Goal: Information Seeking & Learning: Learn about a topic

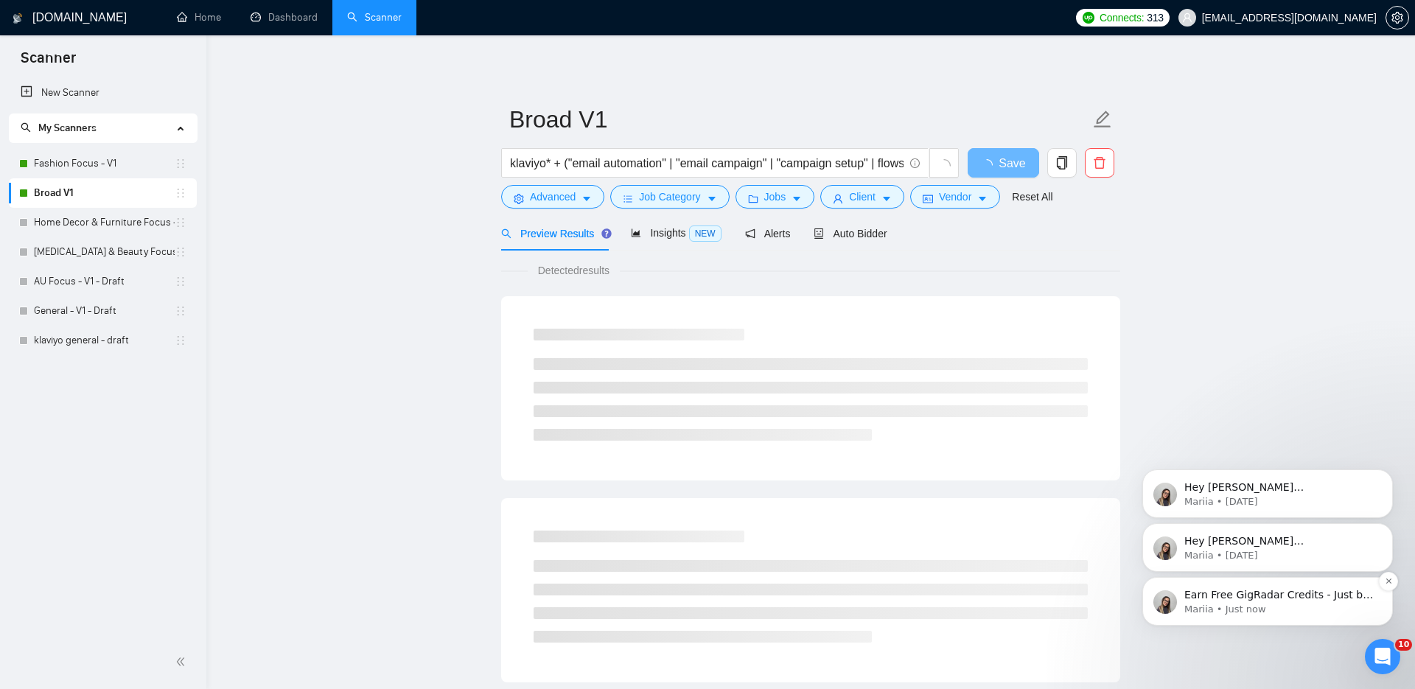
click at [1220, 601] on p "Earn Free GigRadar Credits - Just by Sharing Your Story! 💬 Want more credits fo…" at bounding box center [1280, 595] width 190 height 15
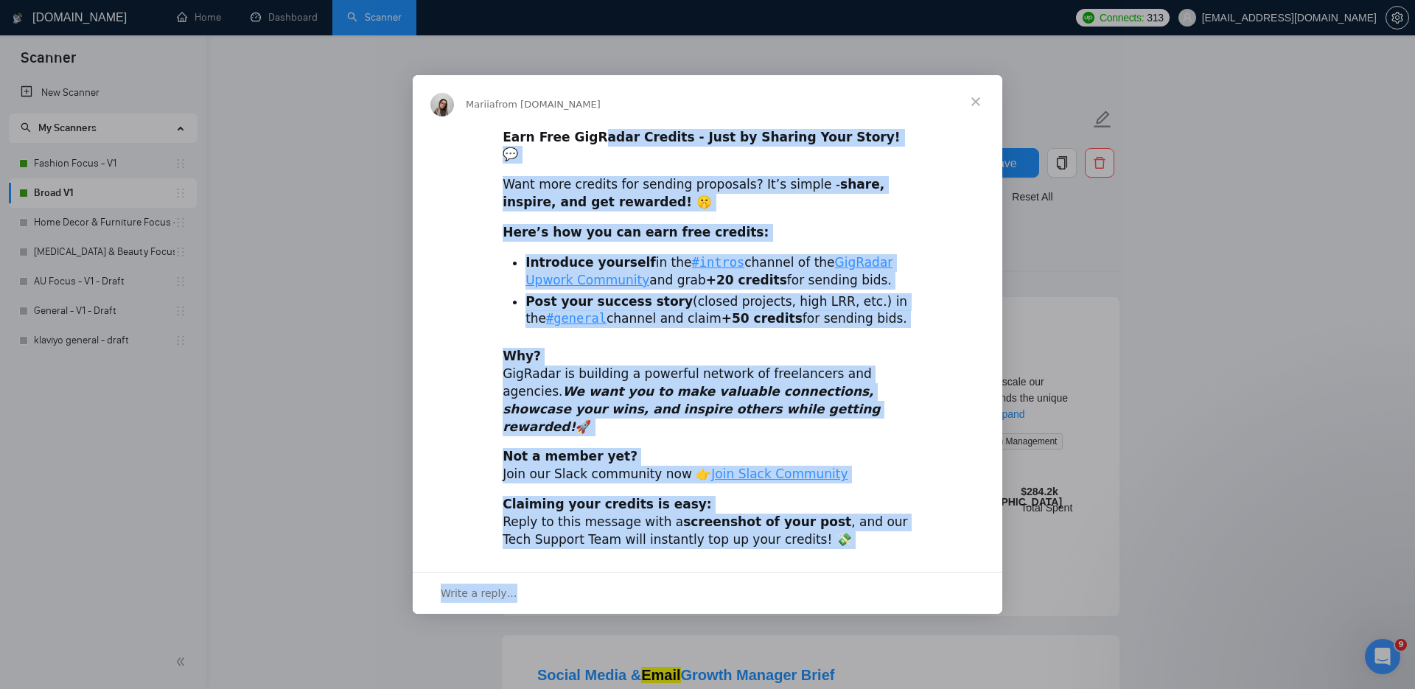
drag, startPoint x: 749, startPoint y: 153, endPoint x: 941, endPoint y: 685, distance: 565.6
click html "Mariia from [DOMAIN_NAME] Earn Free GigRadar Credits - Just by Sharing Your Sto…"
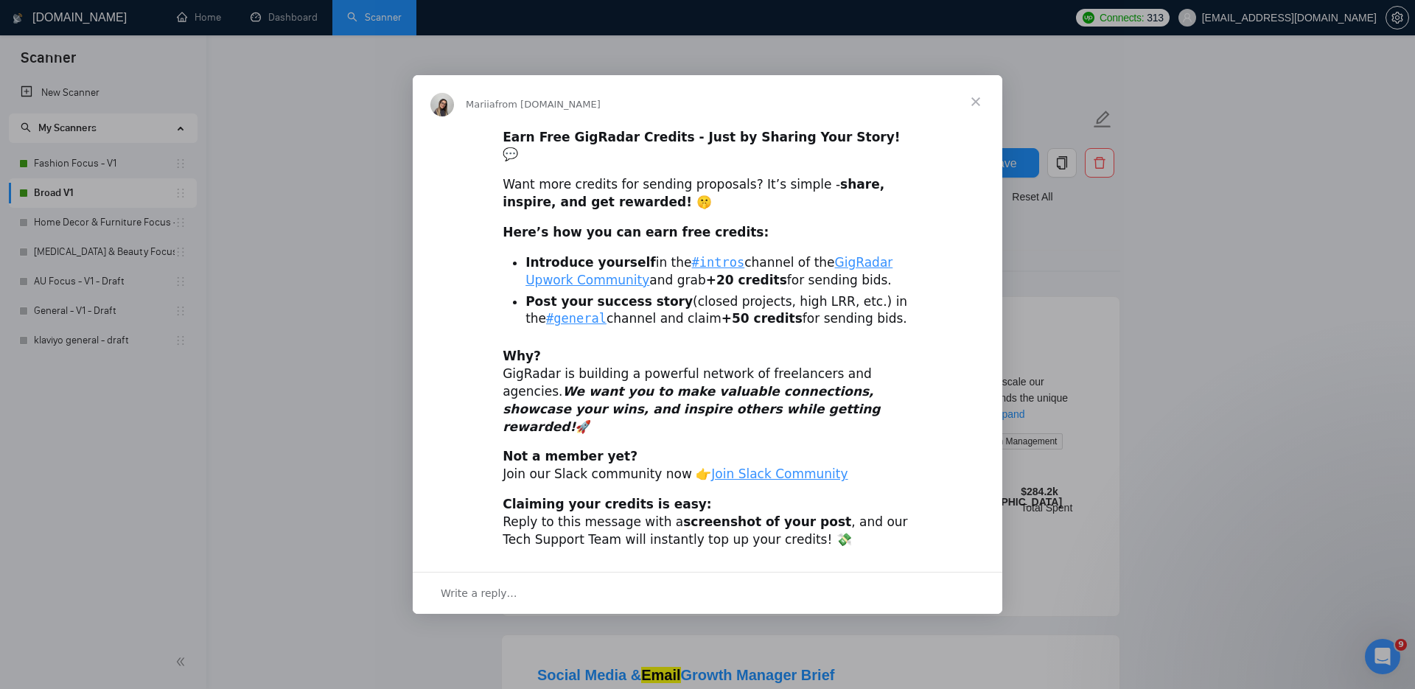
click at [1298, 453] on div "Intercom messenger" at bounding box center [707, 344] width 1415 height 689
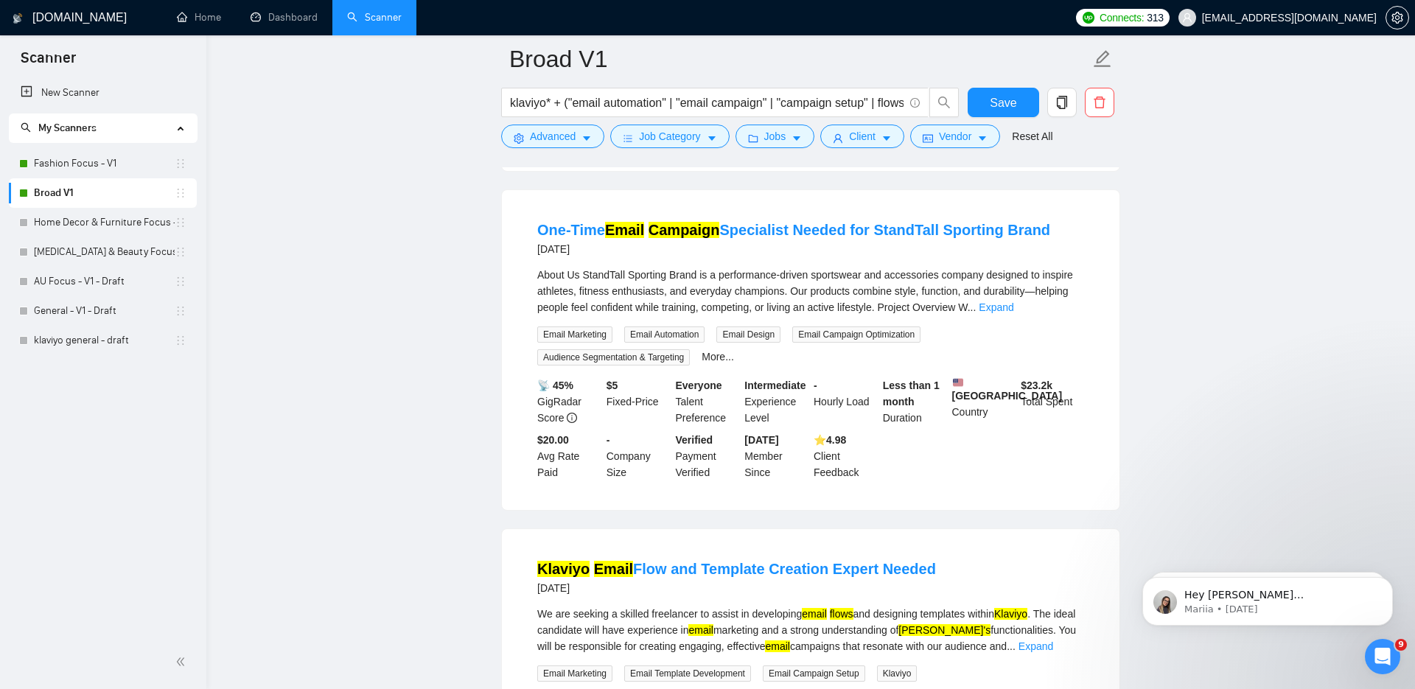
scroll to position [1102, 0]
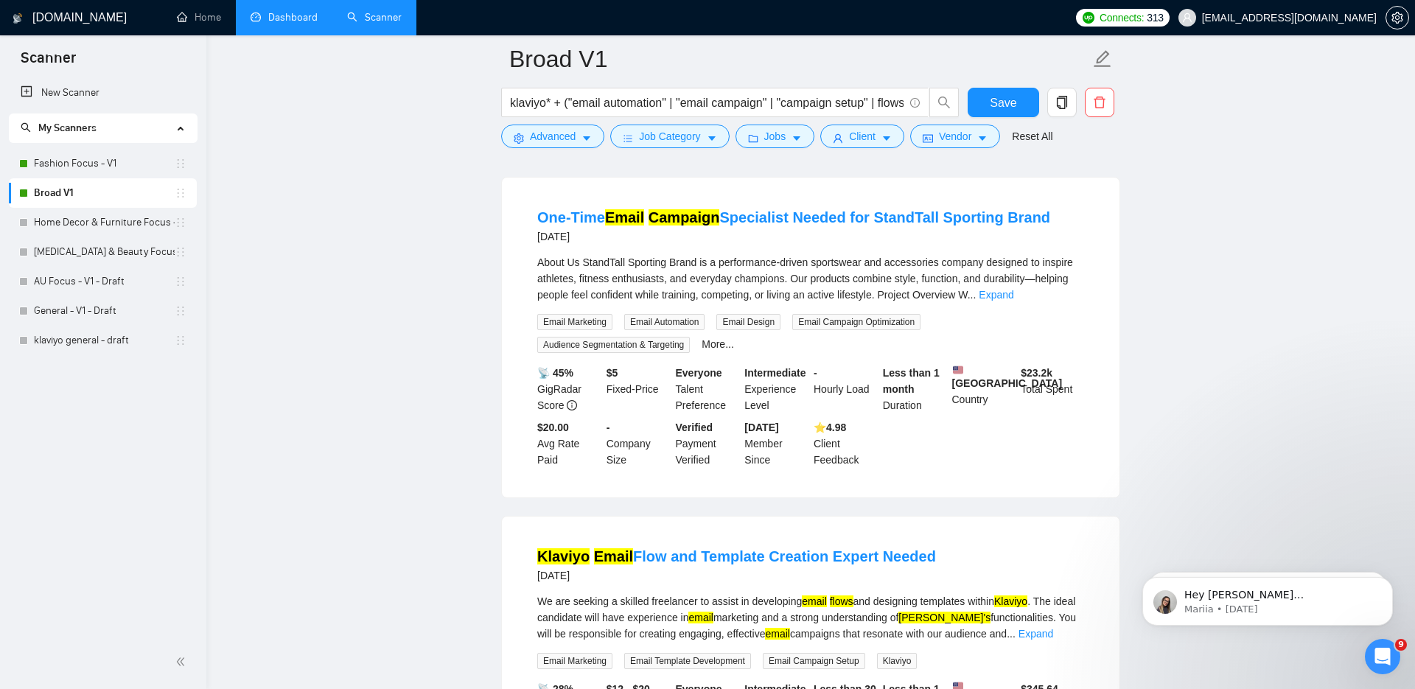
click at [265, 24] on link "Dashboard" at bounding box center [284, 17] width 67 height 13
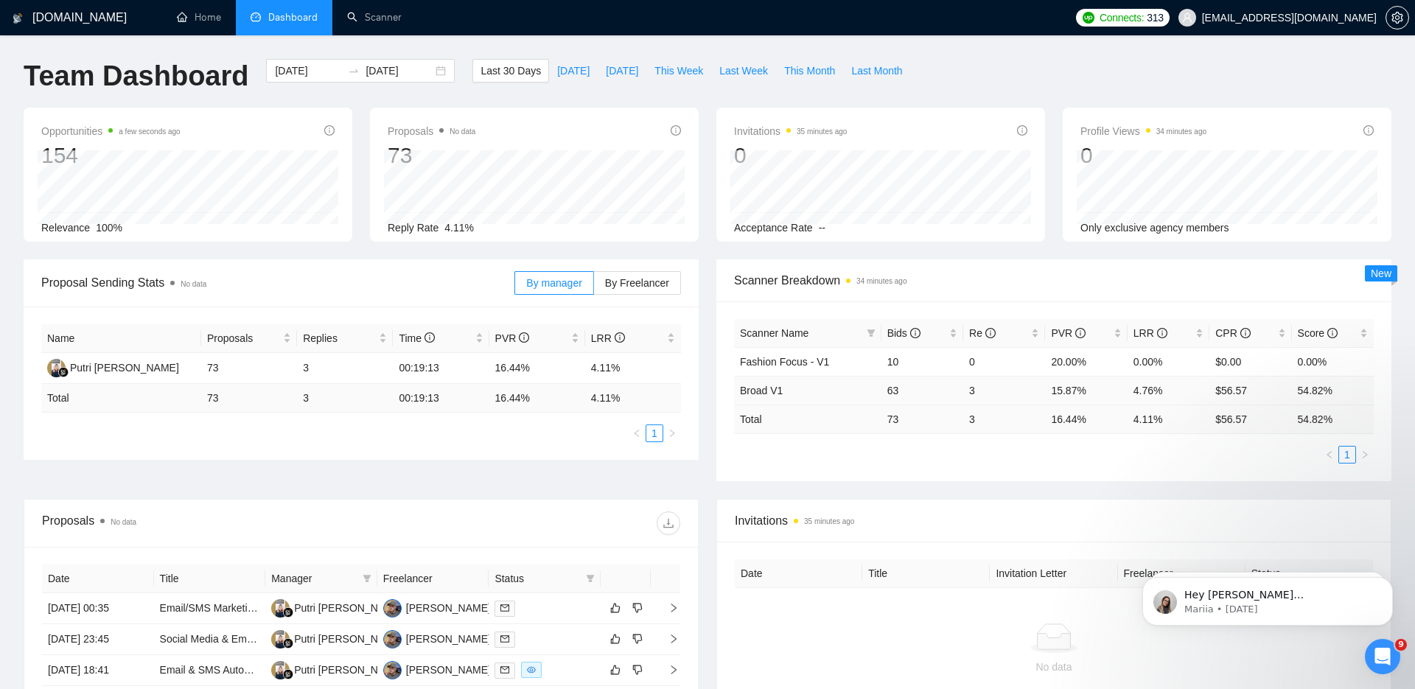
click at [1050, 391] on td "15.87%" at bounding box center [1086, 390] width 82 height 29
click at [1050, 390] on td "15.87%" at bounding box center [1086, 390] width 82 height 29
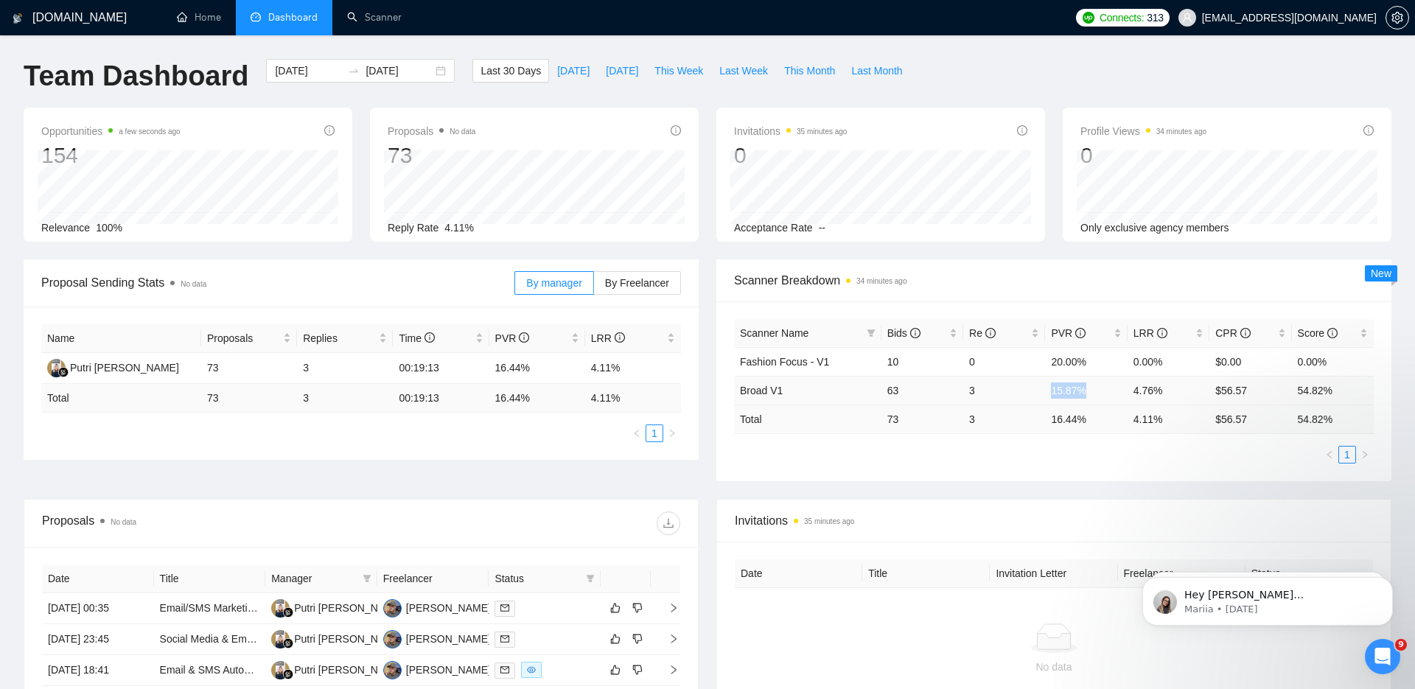
click at [1050, 390] on td "15.87%" at bounding box center [1086, 390] width 82 height 29
click at [1056, 398] on td "15.87%" at bounding box center [1086, 390] width 82 height 29
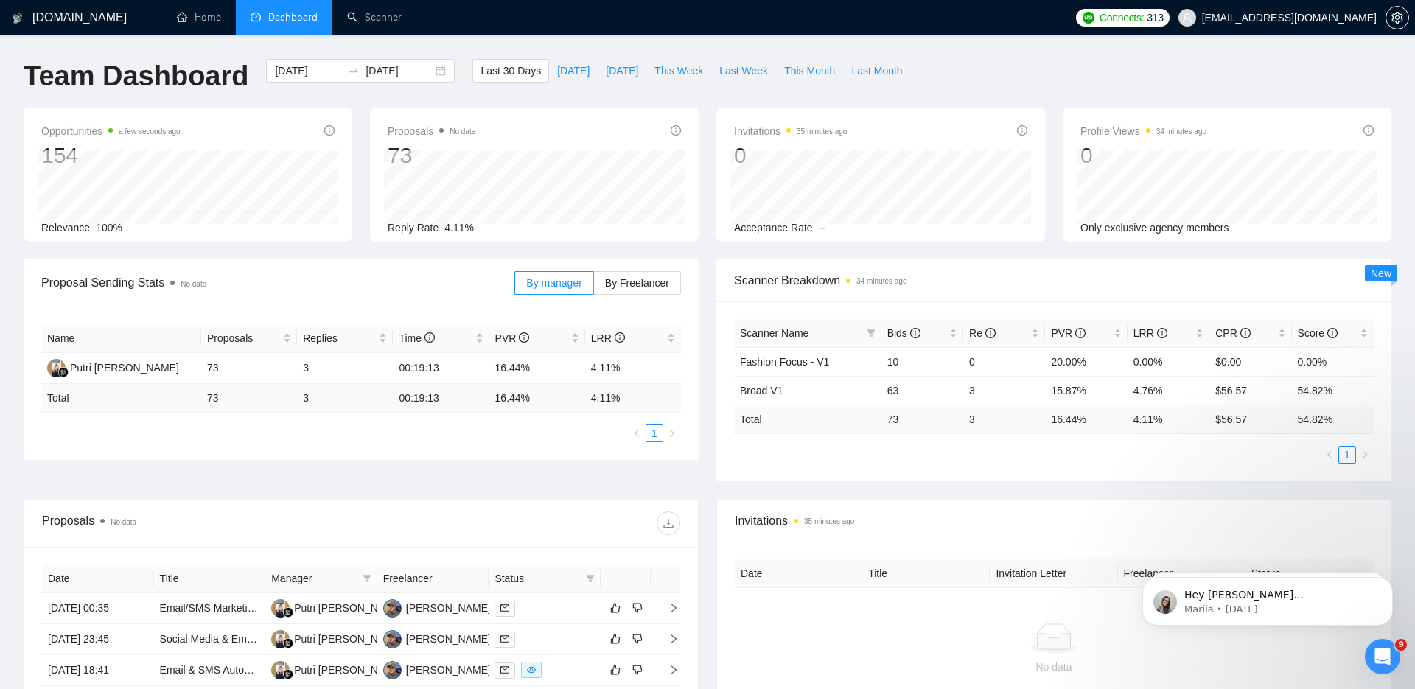
click at [1056, 411] on td "16.44 %" at bounding box center [1086, 419] width 82 height 29
click at [1053, 421] on td "16.44 %" at bounding box center [1086, 419] width 82 height 29
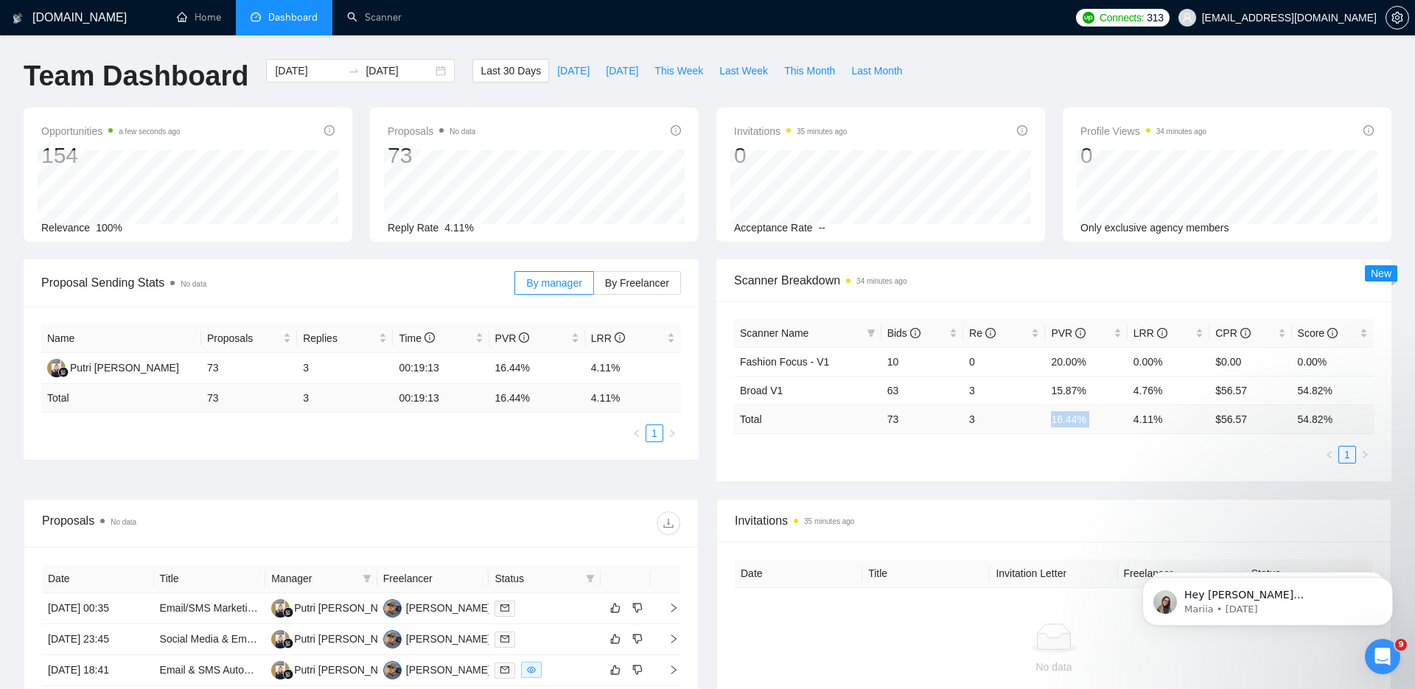
click at [1053, 421] on td "16.44 %" at bounding box center [1086, 419] width 82 height 29
click at [1031, 422] on td "3" at bounding box center [1004, 419] width 82 height 29
click at [1026, 431] on td "3" at bounding box center [1004, 419] width 82 height 29
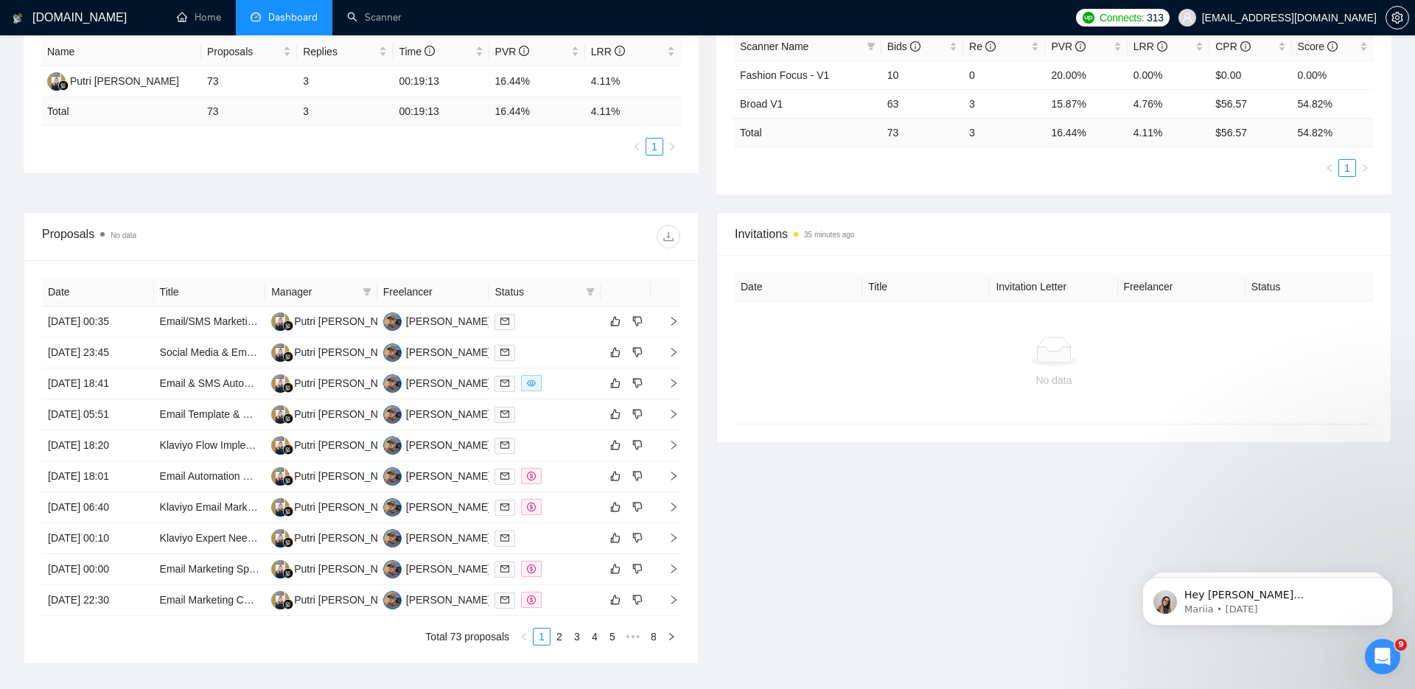
scroll to position [289, 0]
click at [236, 321] on link "Email/SMS Marketing Expert for Established Apparel Brand" at bounding box center [295, 319] width 271 height 12
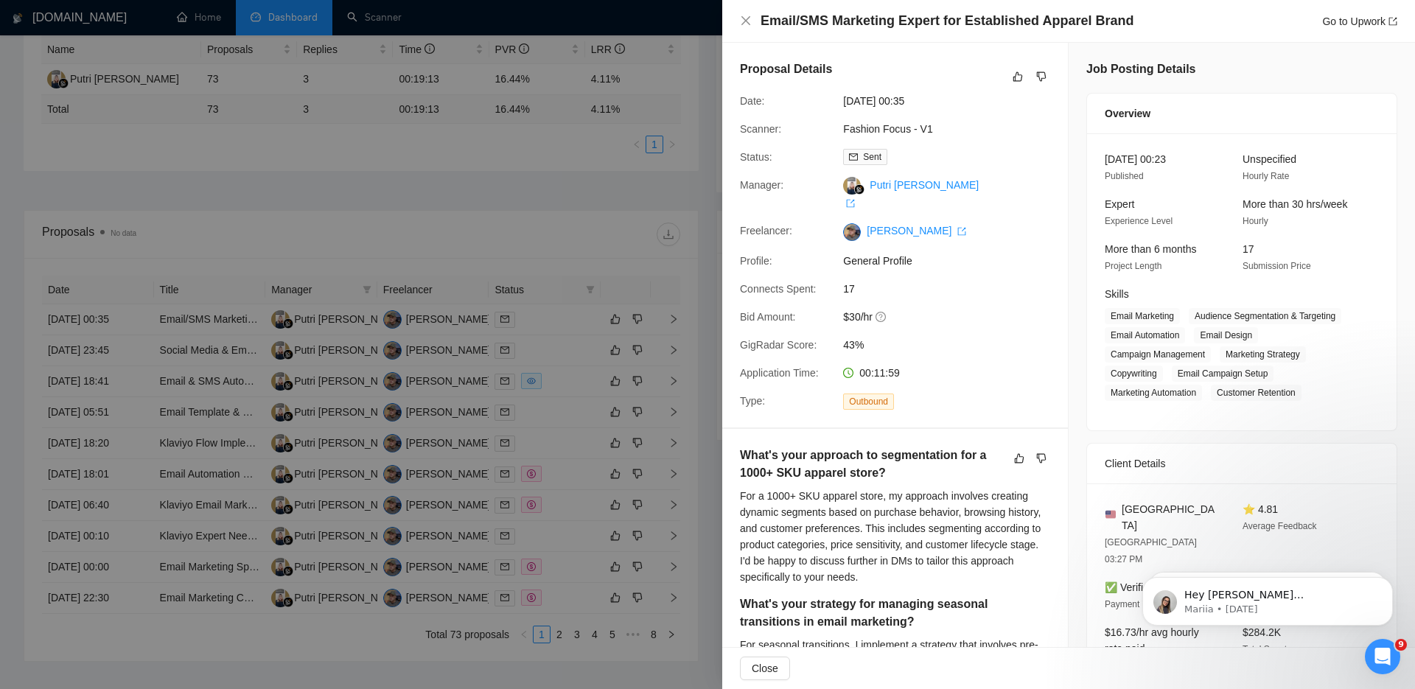
click at [590, 226] on div at bounding box center [707, 344] width 1415 height 689
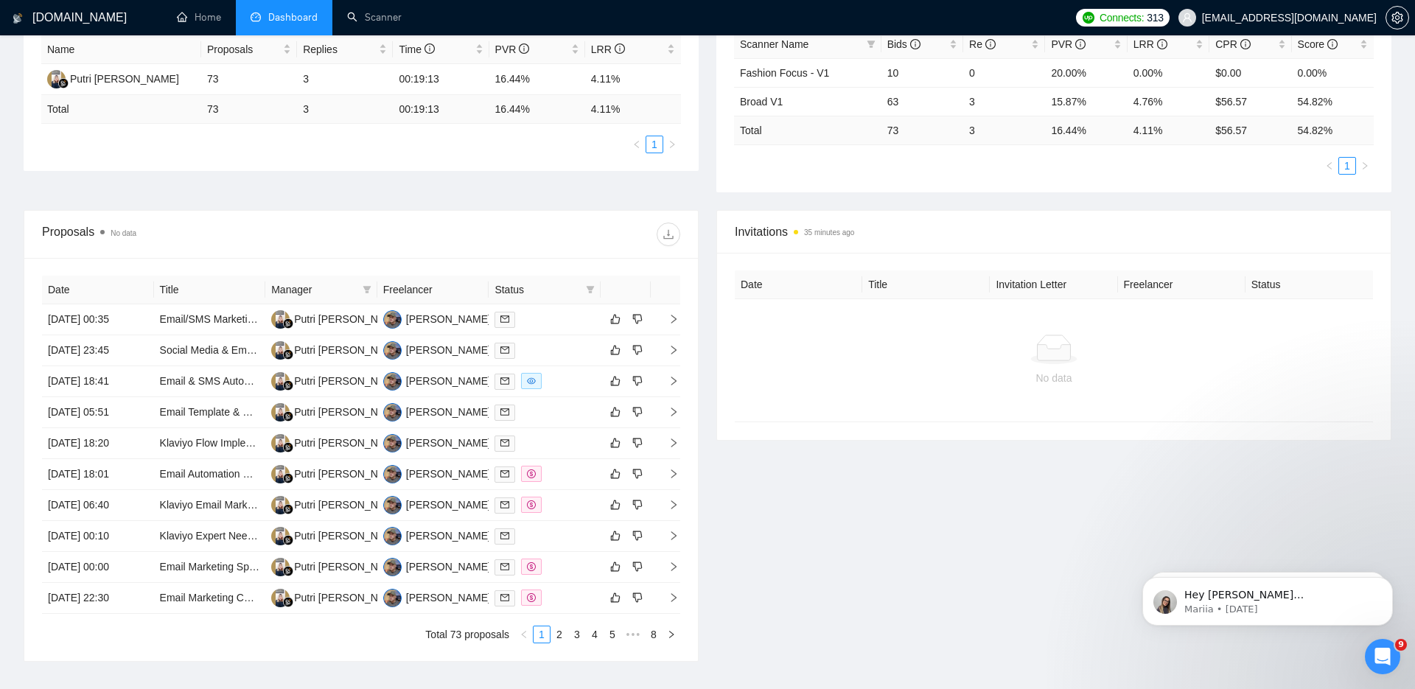
scroll to position [0, 0]
